Goal: Task Accomplishment & Management: Use online tool/utility

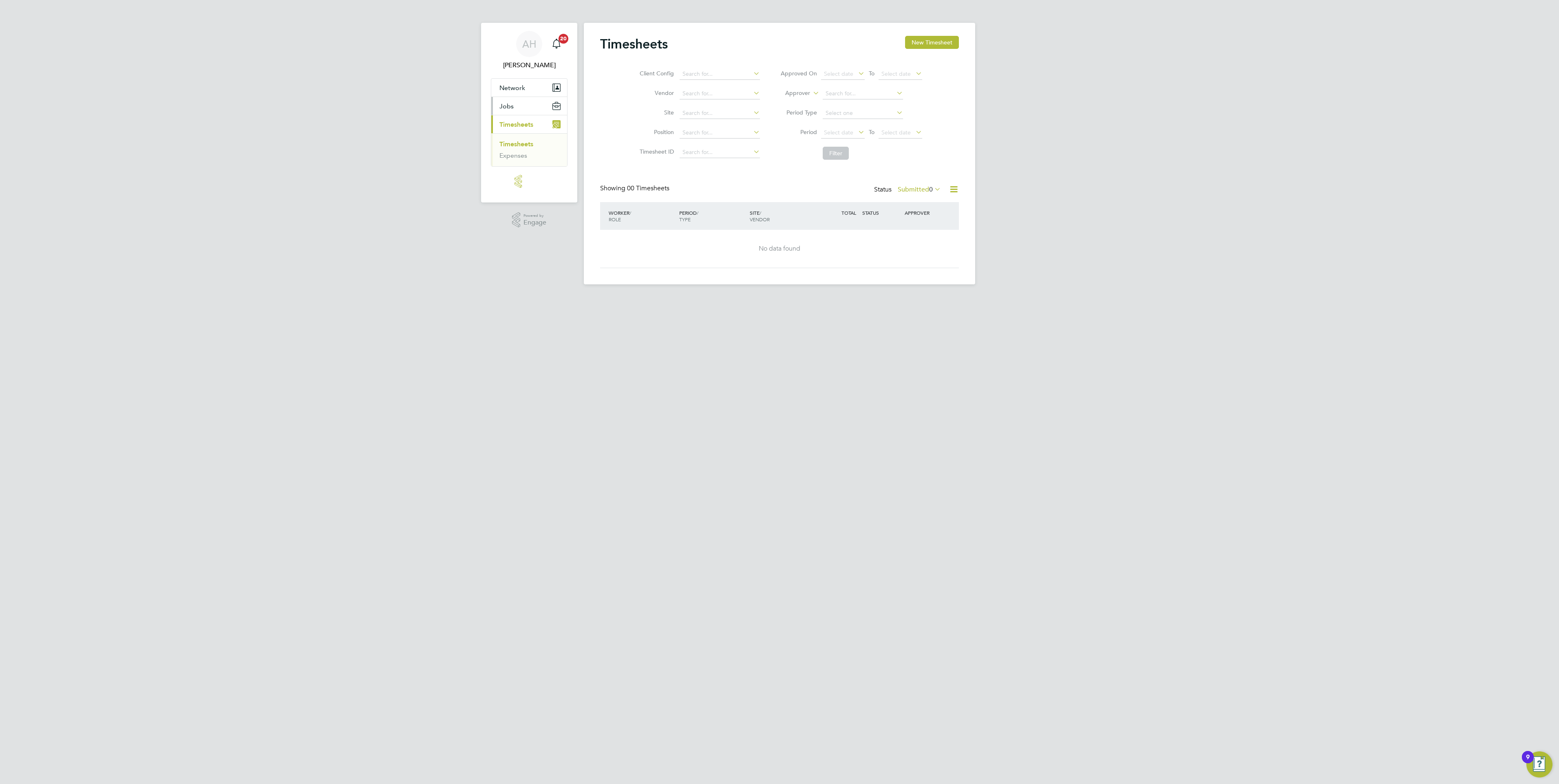
click at [521, 103] on button "Jobs" at bounding box center [529, 106] width 76 height 18
click at [537, 128] on button "Current page: Timesheets" at bounding box center [529, 125] width 76 height 18
click at [502, 108] on span "Jobs" at bounding box center [507, 106] width 15 height 8
click at [517, 129] on link "Placements" at bounding box center [516, 125] width 34 height 8
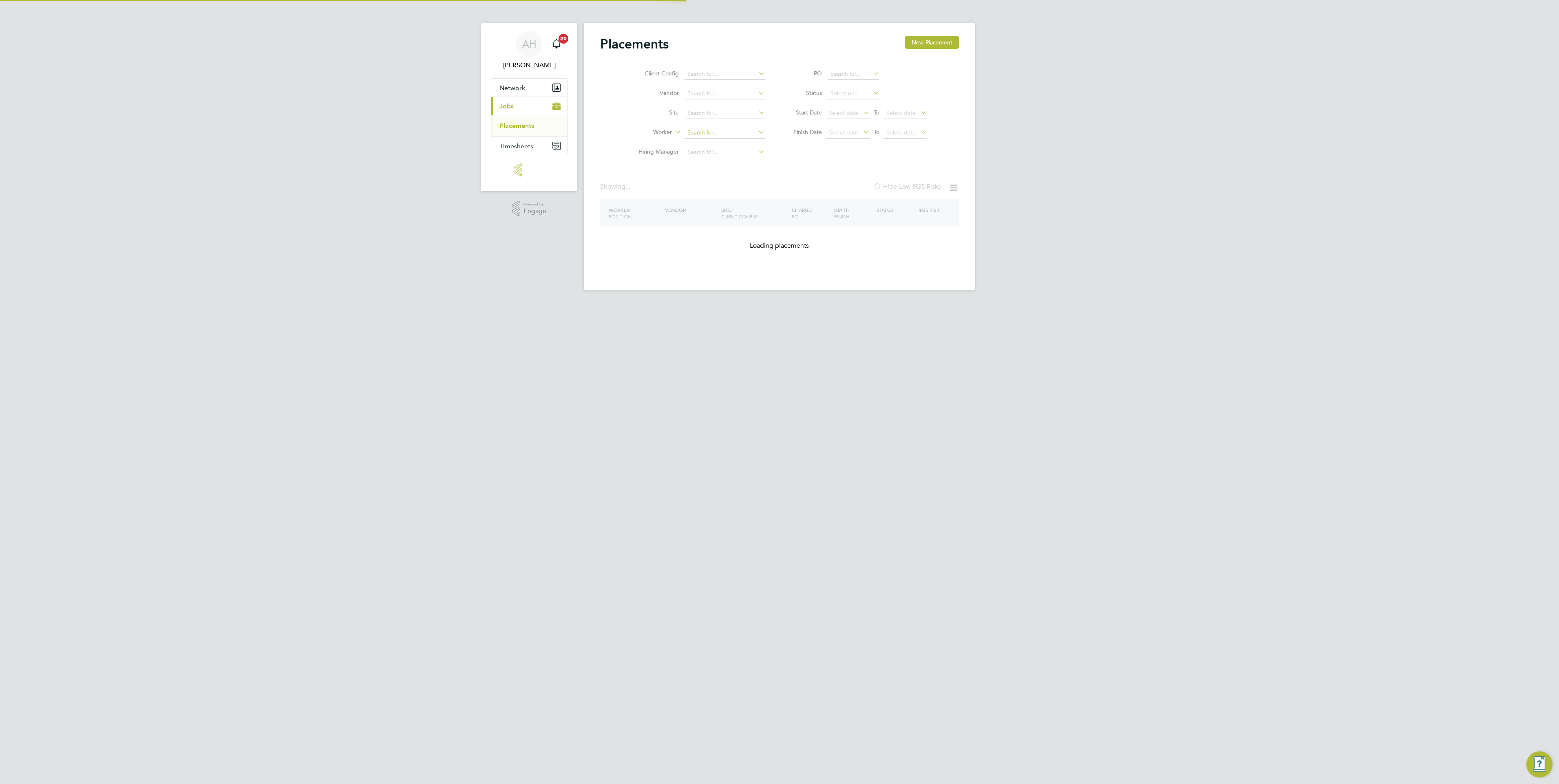
click at [691, 134] on input at bounding box center [724, 132] width 80 height 11
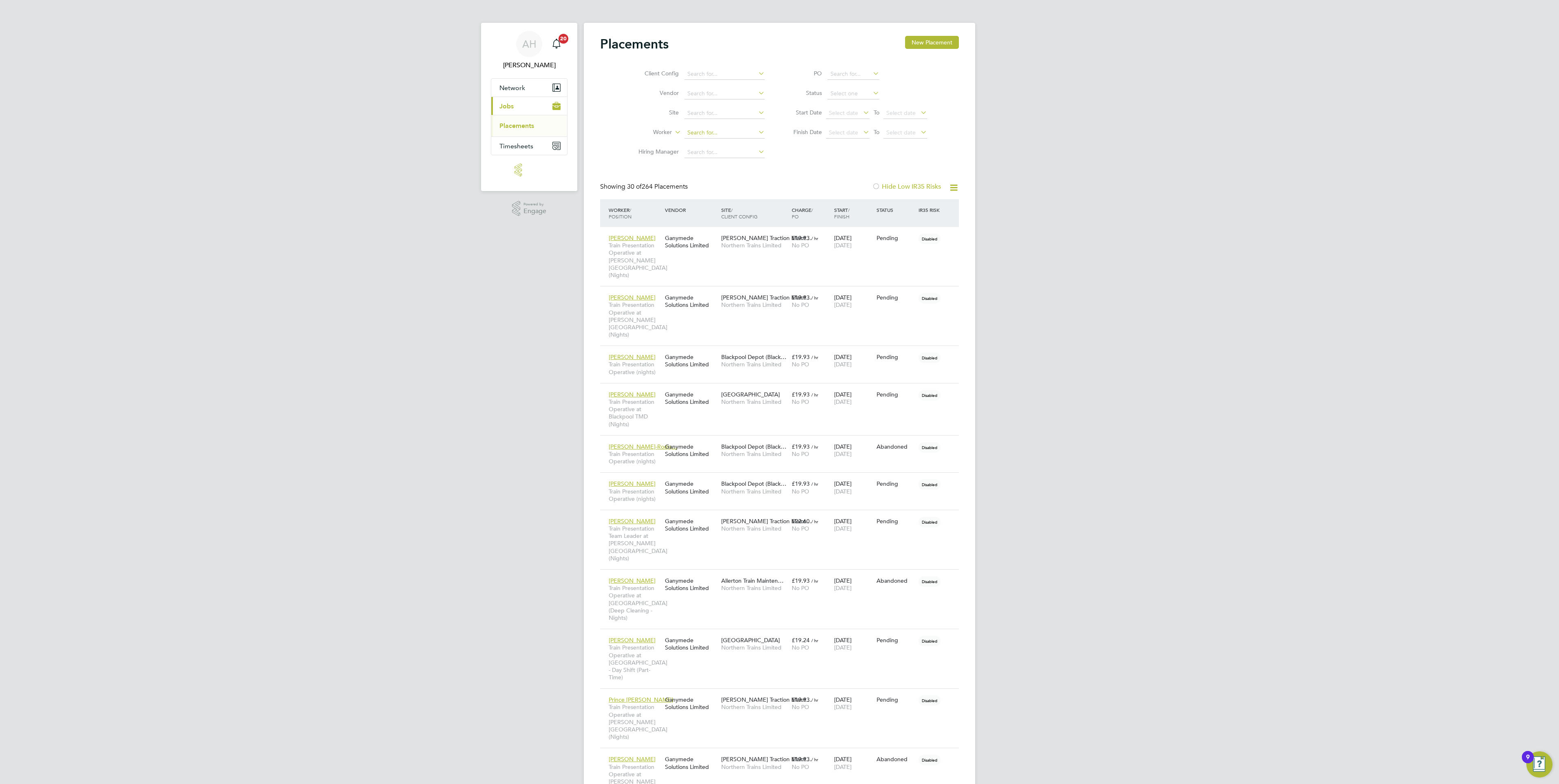
click at [692, 129] on input at bounding box center [724, 132] width 80 height 11
type input "a"
click at [734, 158] on li "Habeeb Ode wande" at bounding box center [735, 155] width 103 height 11
type input "Habeeb Odewande"
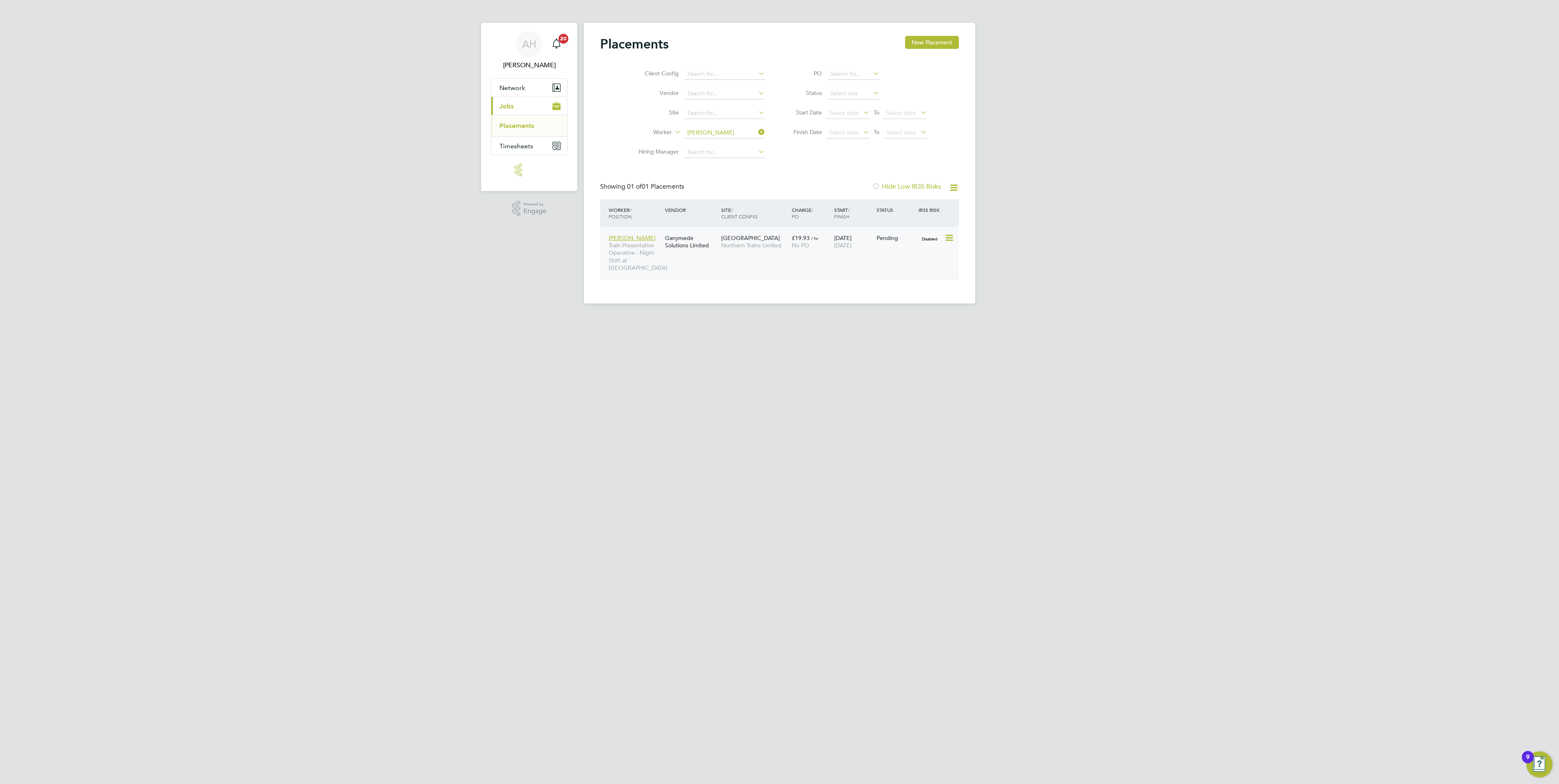
click at [728, 243] on span "Northern Trains Limited" at bounding box center [755, 245] width 67 height 7
click at [757, 129] on icon at bounding box center [757, 132] width 0 height 11
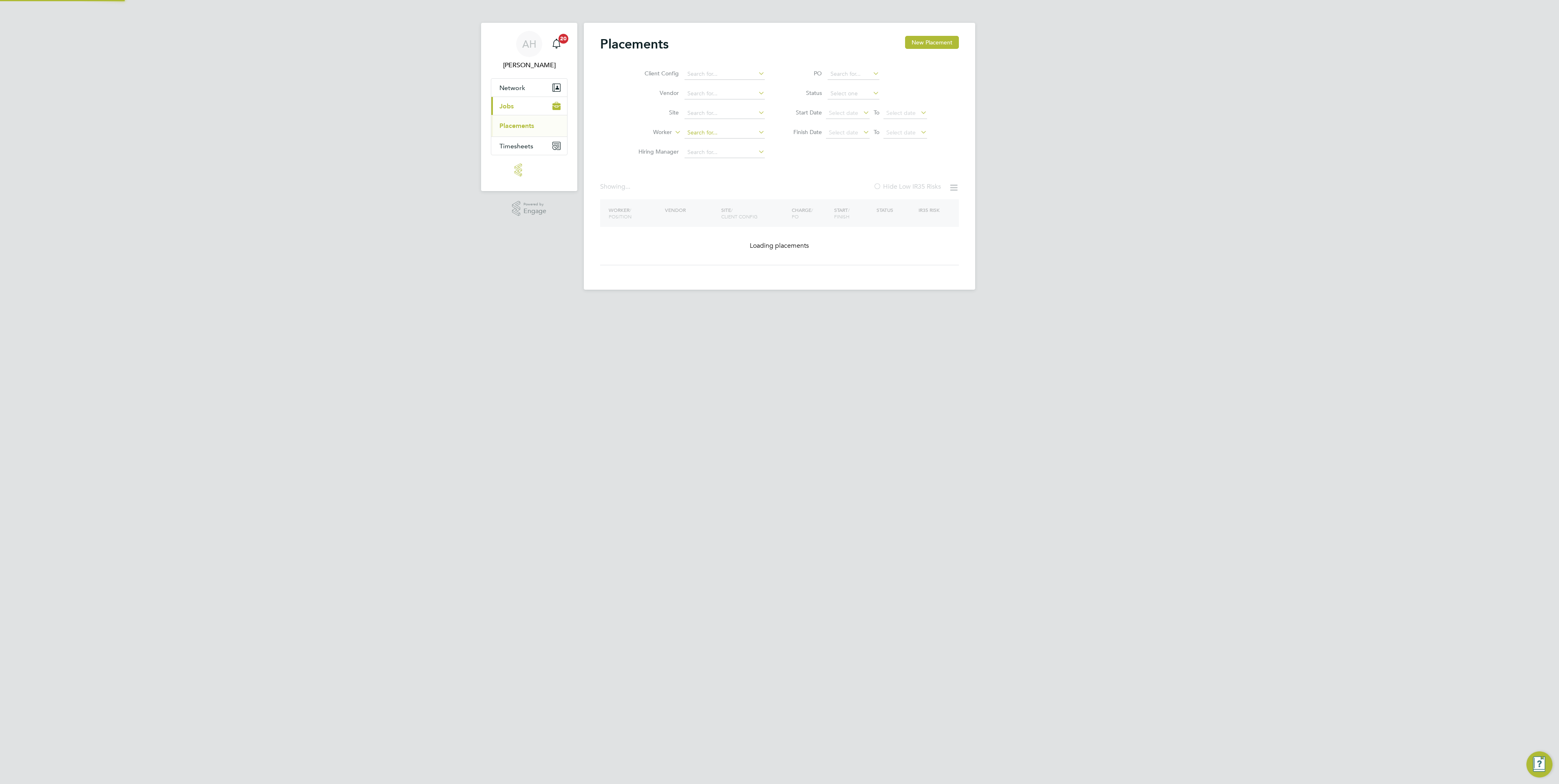
click at [743, 133] on input at bounding box center [724, 132] width 80 height 11
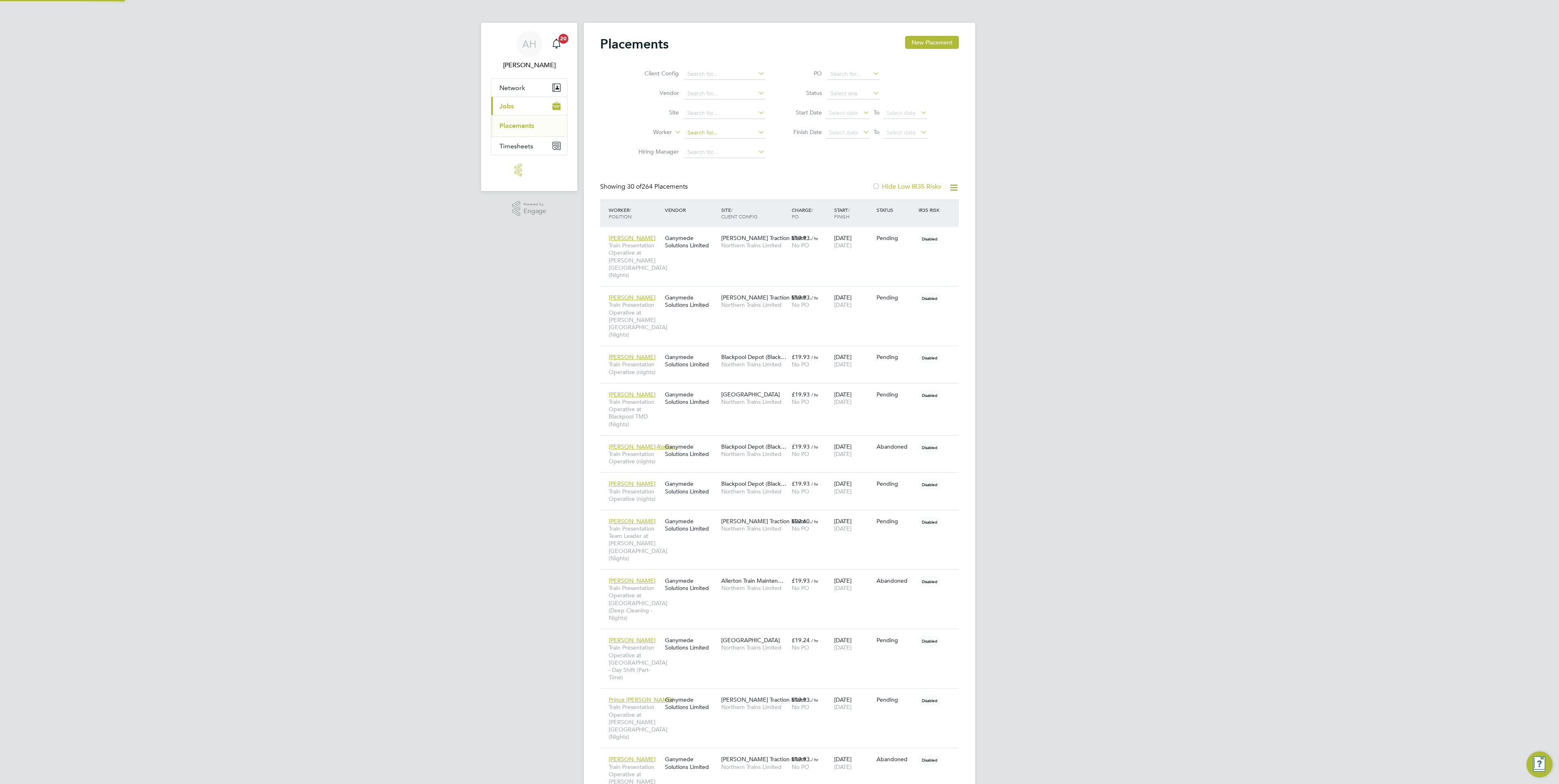
scroll to position [31, 56]
type input "Edward Naika"
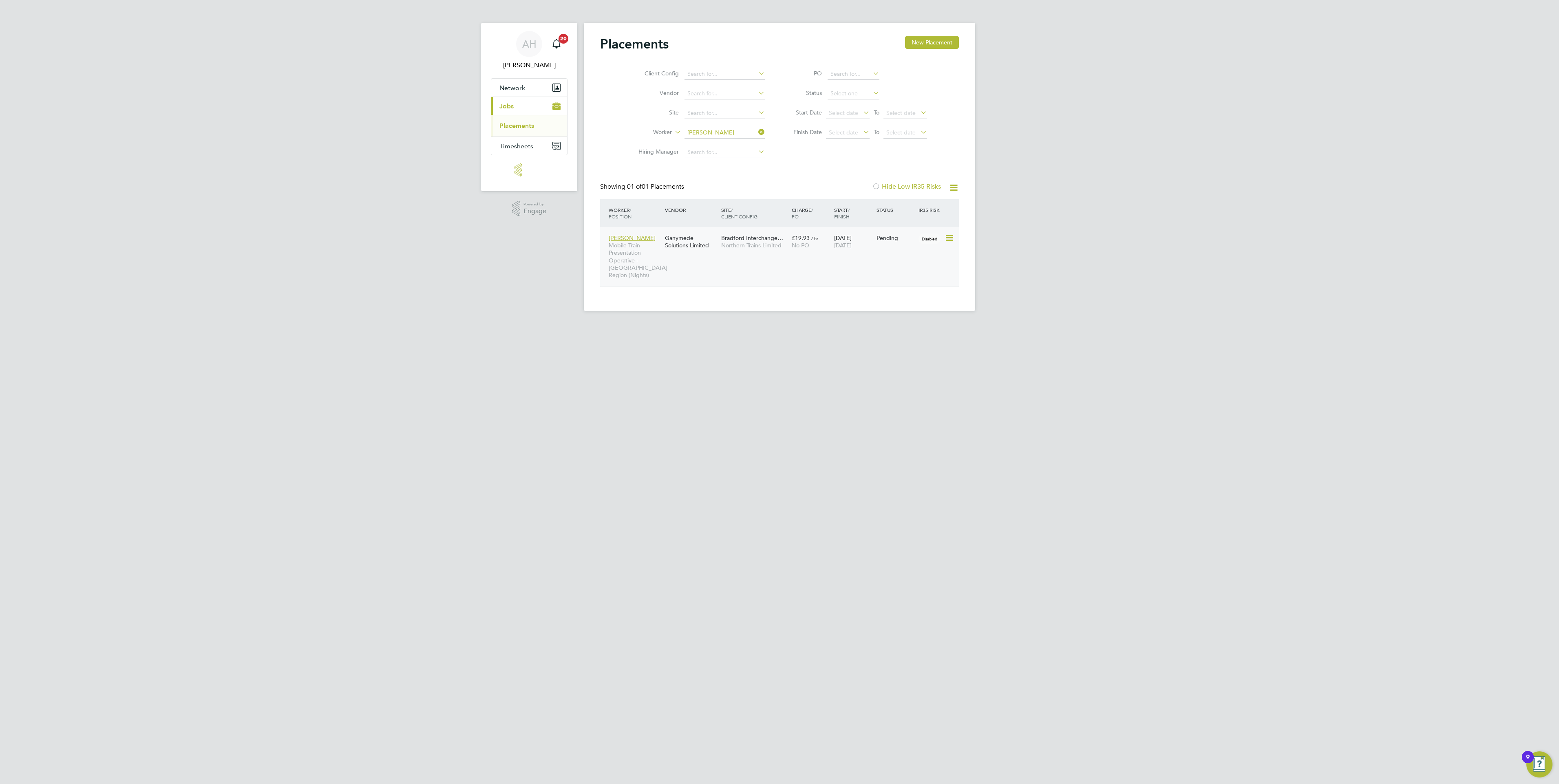
click at [726, 250] on div "Bradford Interchange… Northern Trains Limited" at bounding box center [754, 242] width 71 height 23
click at [753, 129] on input at bounding box center [724, 132] width 80 height 11
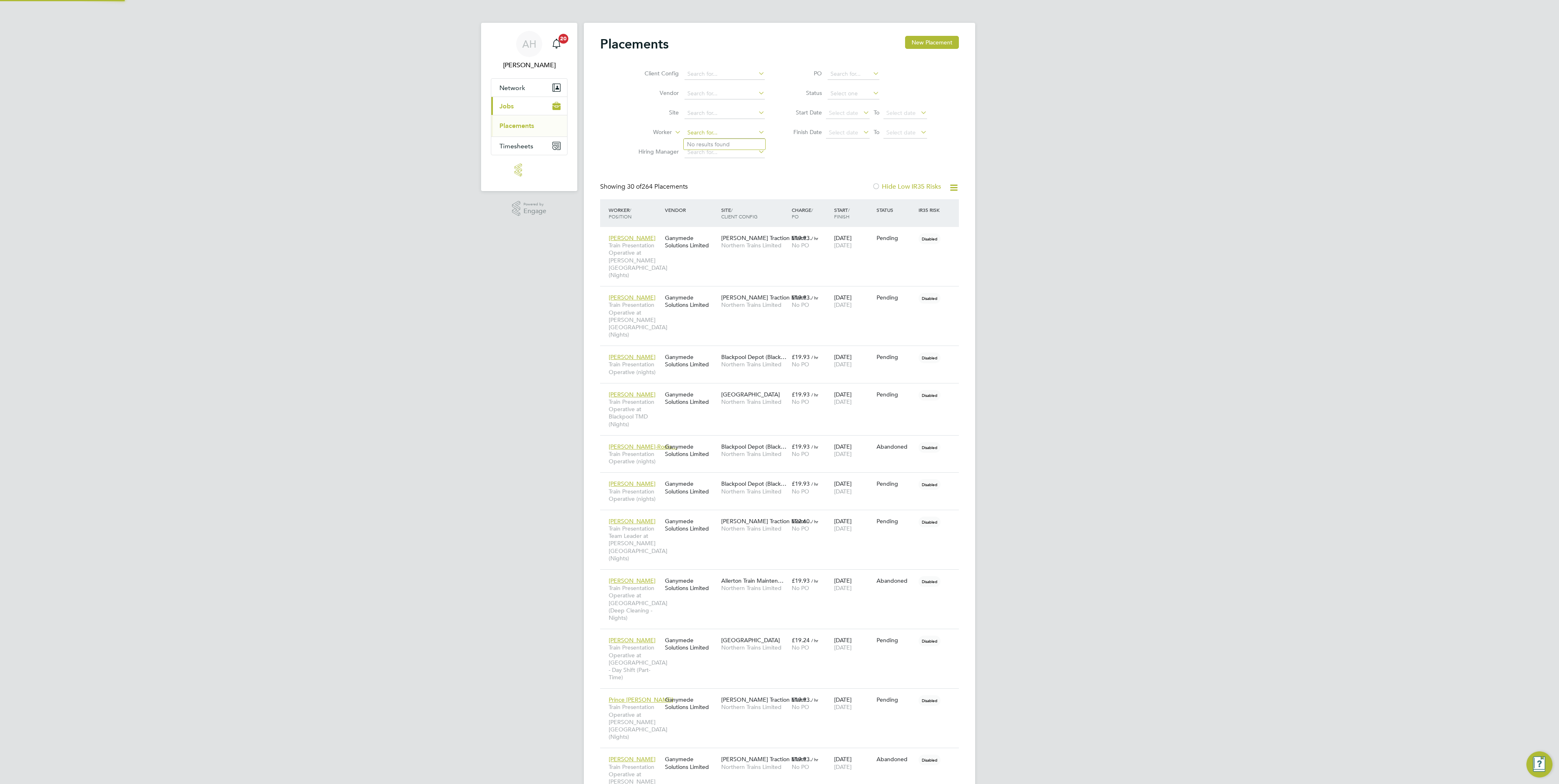
scroll to position [31, 56]
click at [726, 144] on li "Privi lege Kagande" at bounding box center [724, 145] width 82 height 11
type input "Privilege Kagande"
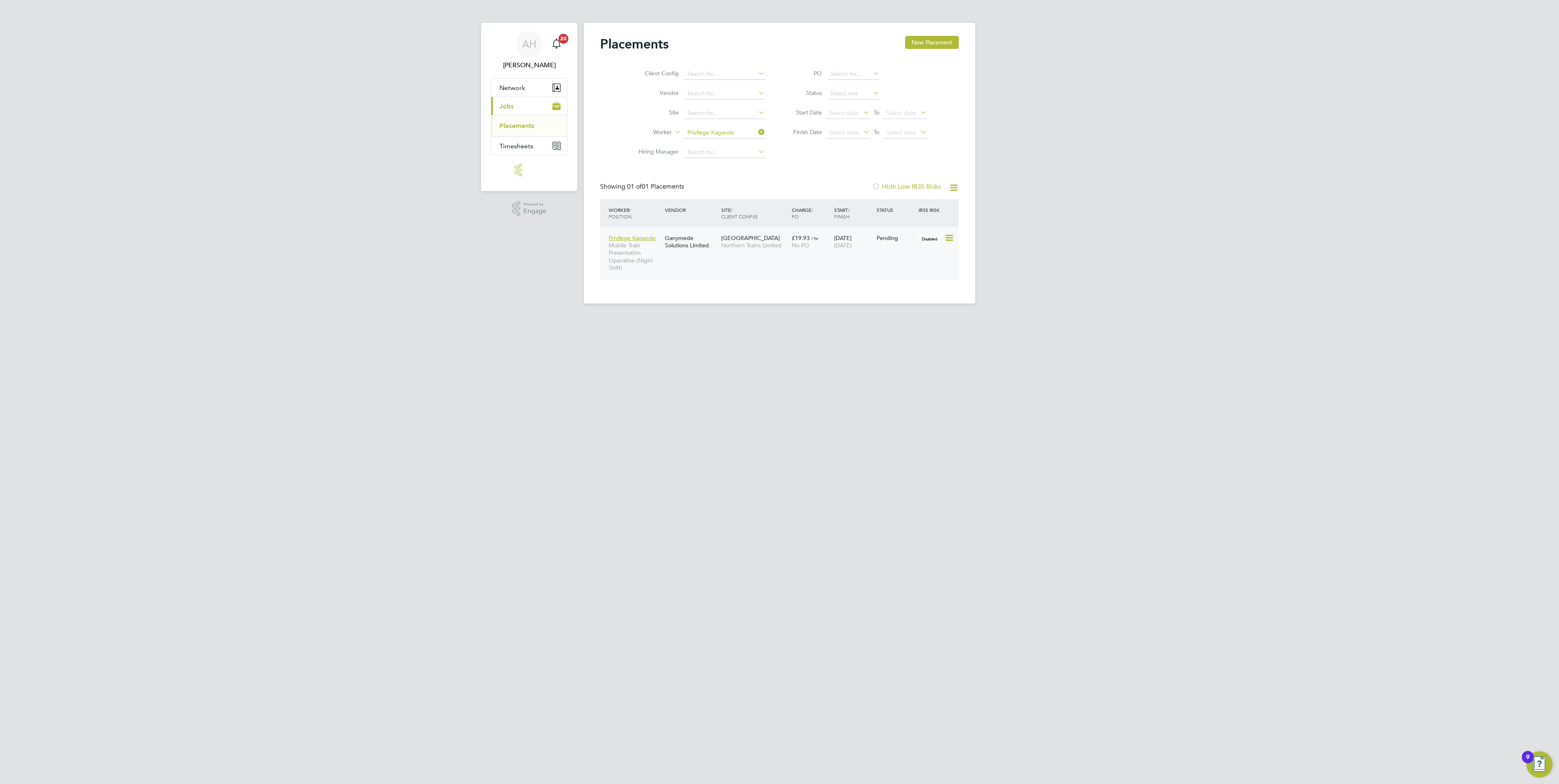
click at [679, 240] on div "Ganymede Solutions Limited" at bounding box center [691, 242] width 56 height 23
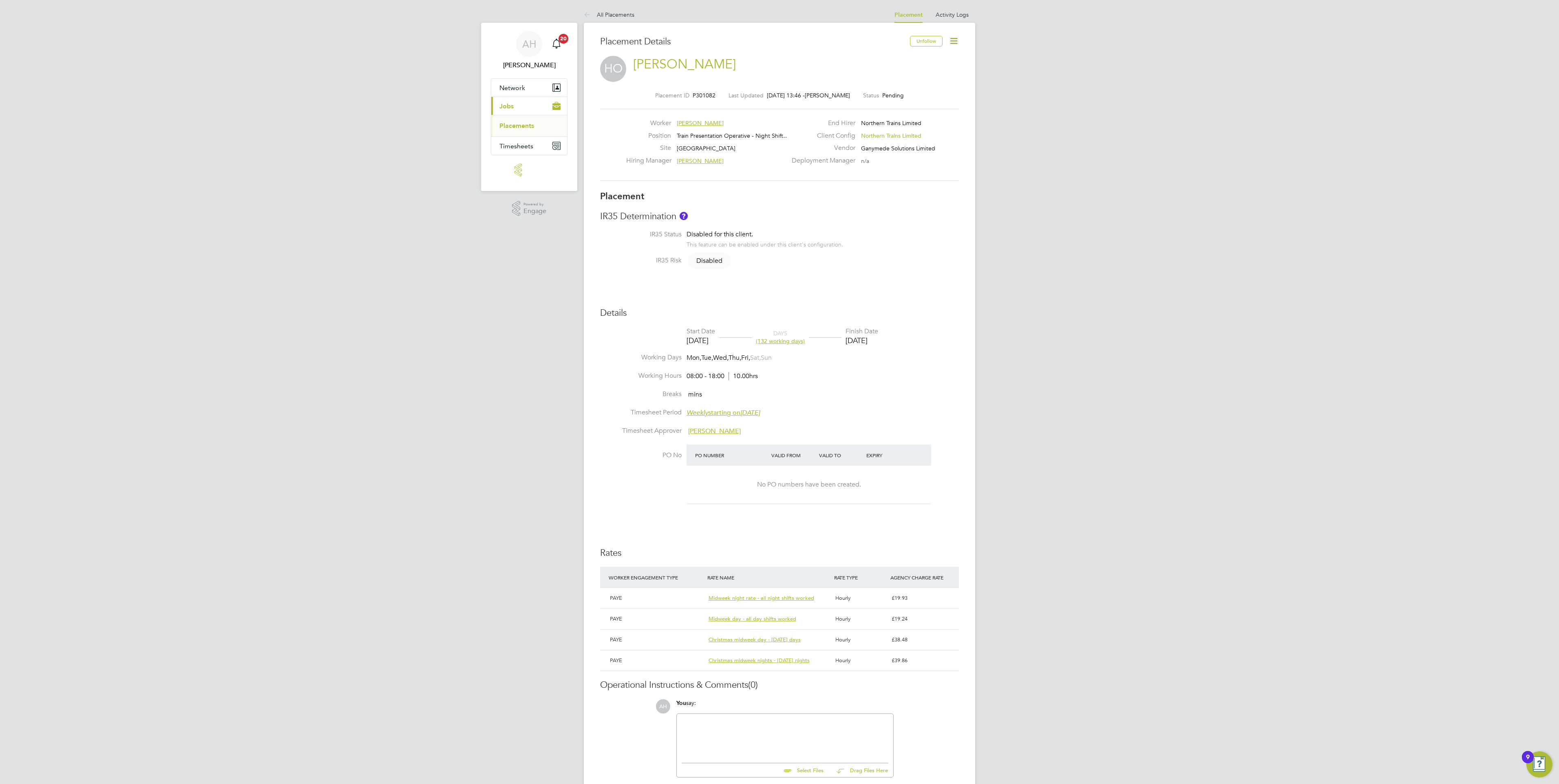
drag, startPoint x: 449, startPoint y: 198, endPoint x: 453, endPoint y: 194, distance: 5.7
click at [449, 198] on div "AH Amber Holmes Notifications 20 Applications: Network Sites Current page: Jobs…" at bounding box center [780, 419] width 1559 height 838
click at [195, 275] on div "AH Amber Holmes Notifications 20 Applications: Network Sites Current page: Jobs…" at bounding box center [780, 419] width 1559 height 838
